Goal: Task Accomplishment & Management: Manage account settings

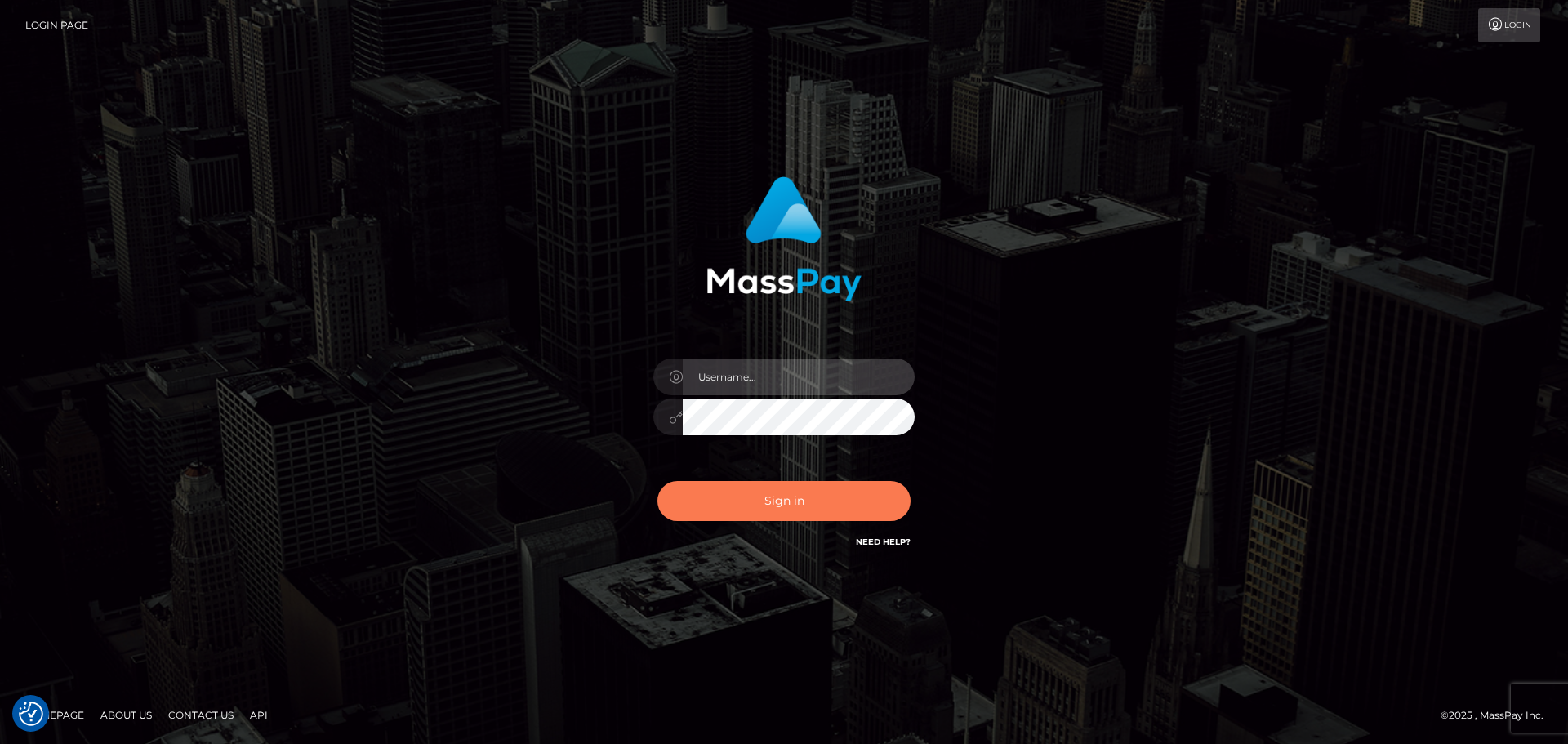
type input "Bedis"
click at [797, 503] on button "Sign in" at bounding box center [784, 501] width 253 height 40
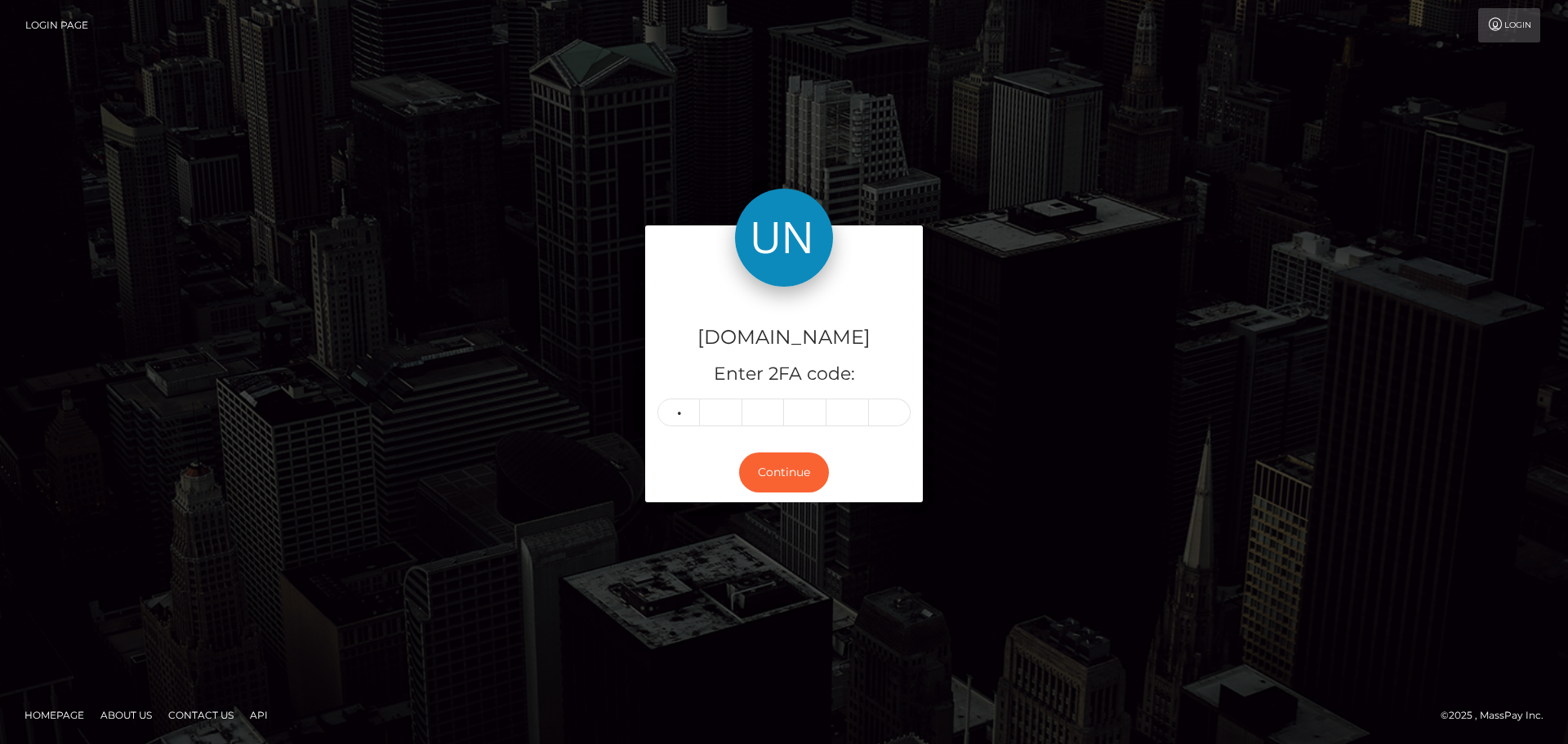
type input "3"
type input "9"
type input "3"
type input "5"
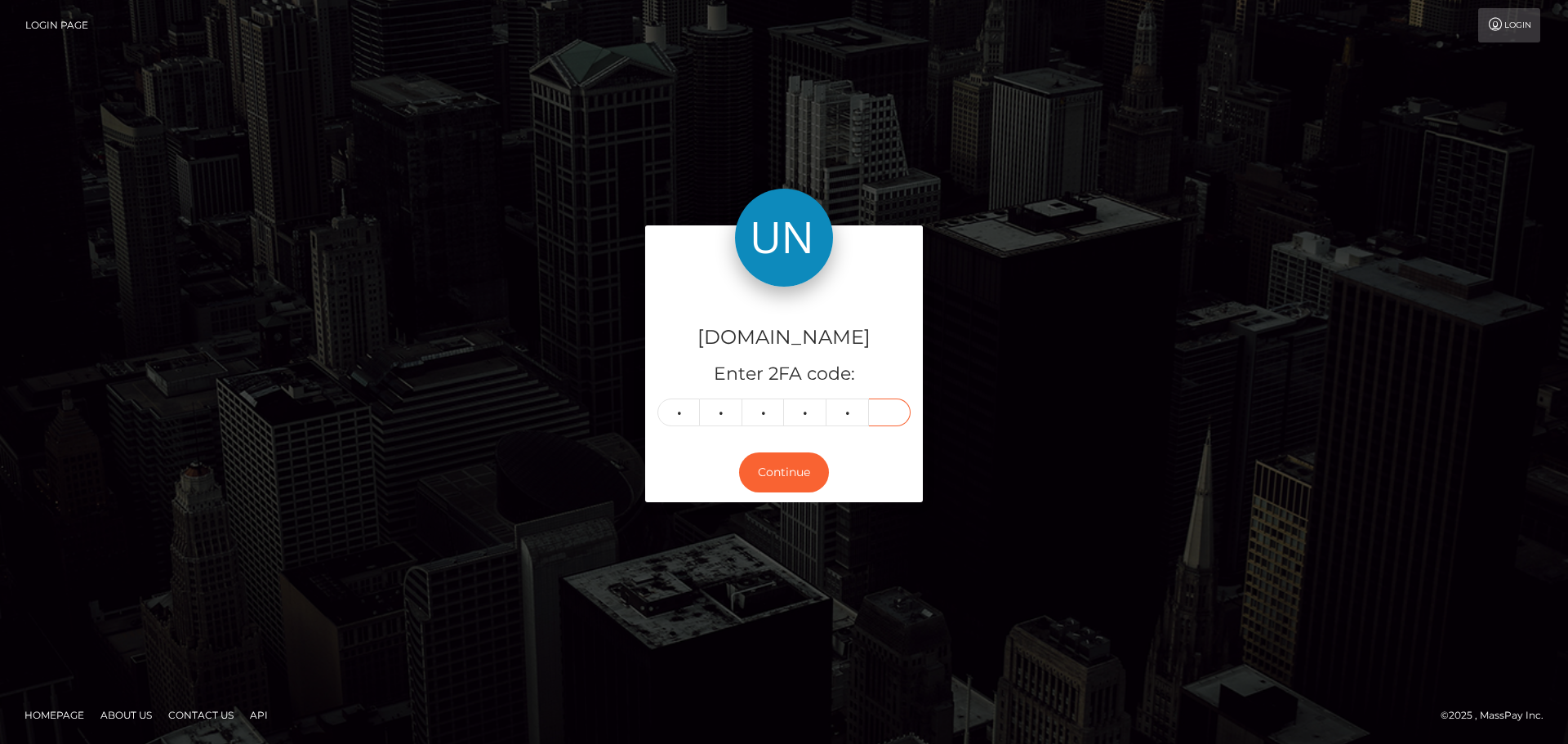
type input "4"
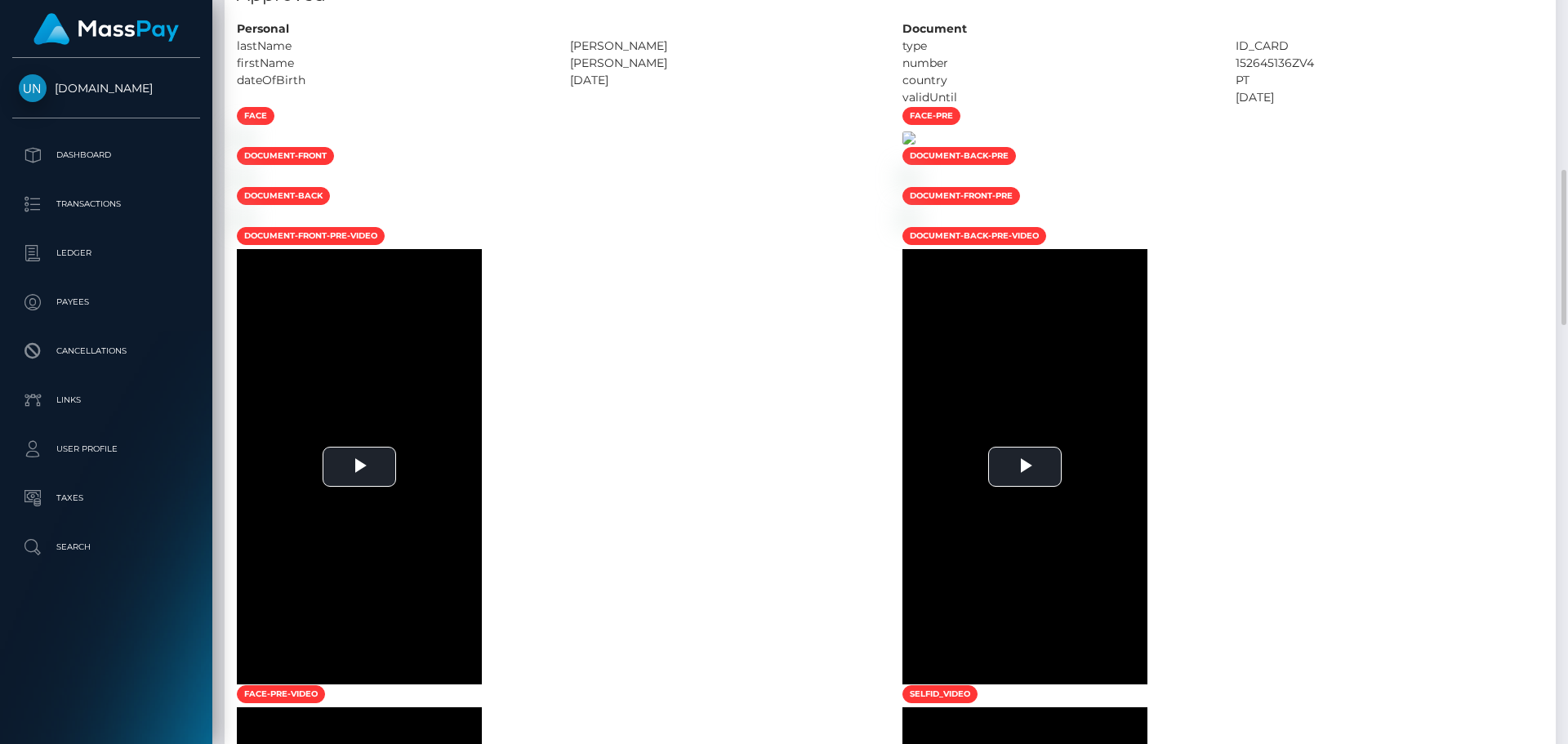
scroll to position [898, 0]
